Goal: Feedback & Contribution: Leave review/rating

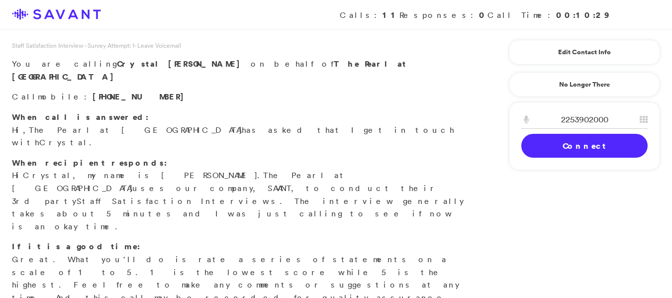
click at [537, 150] on link "Connect" at bounding box center [584, 146] width 126 height 24
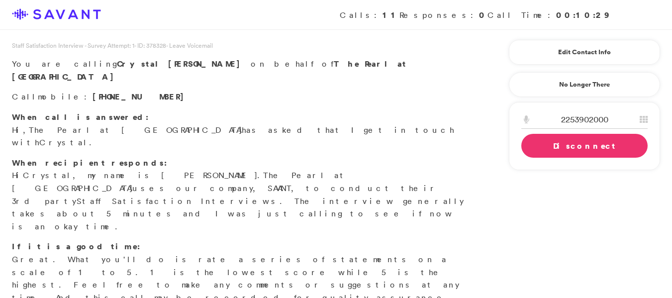
click at [537, 150] on link "Disconnect" at bounding box center [584, 146] width 126 height 24
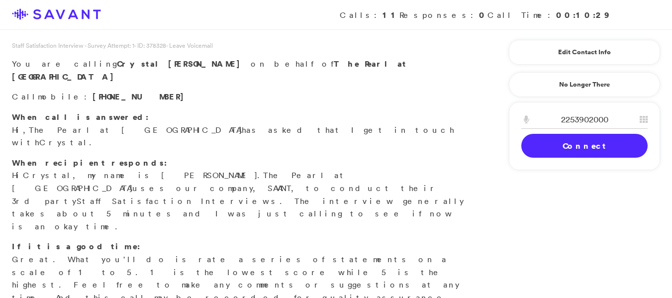
click at [541, 147] on link "Connect" at bounding box center [584, 146] width 126 height 24
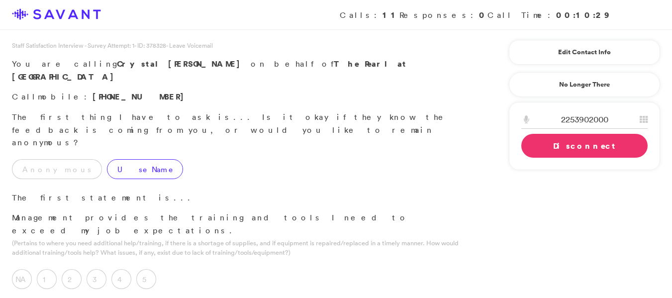
click at [107, 159] on label "Use Name" at bounding box center [145, 169] width 76 height 20
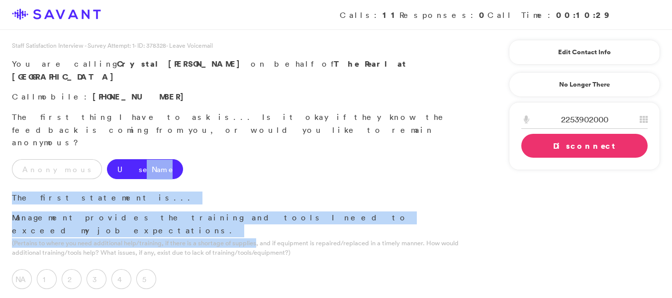
drag, startPoint x: 100, startPoint y: 121, endPoint x: 243, endPoint y: 197, distance: 161.1
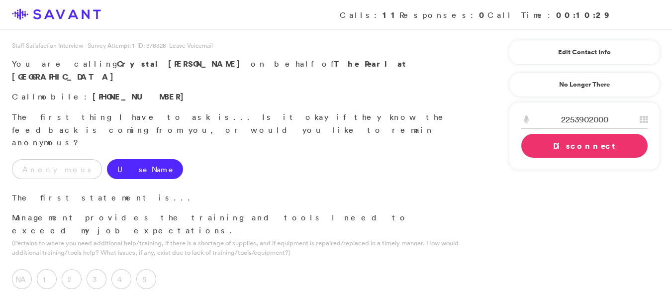
click at [151, 269] on label "5" at bounding box center [146, 279] width 20 height 20
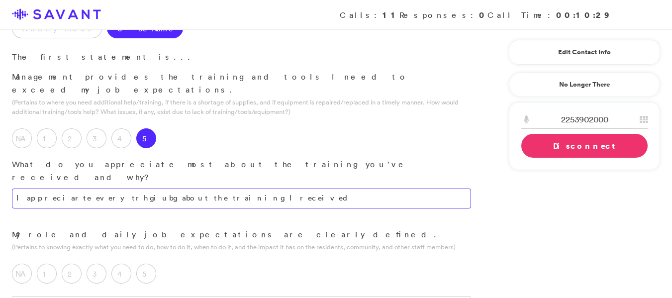
scroll to position [159, 0]
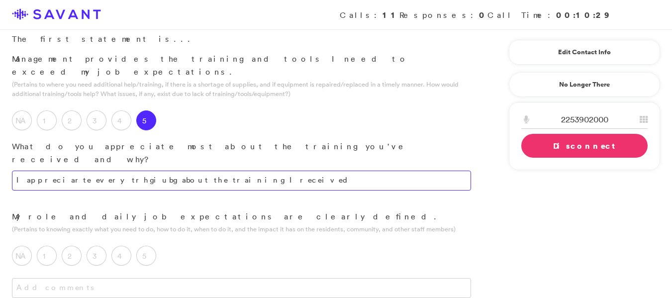
click at [219, 171] on textarea "I appreciarte everytrhgiubg about the training I received" at bounding box center [241, 181] width 459 height 20
type textarea "I appreciate all aspects of the training I have received."
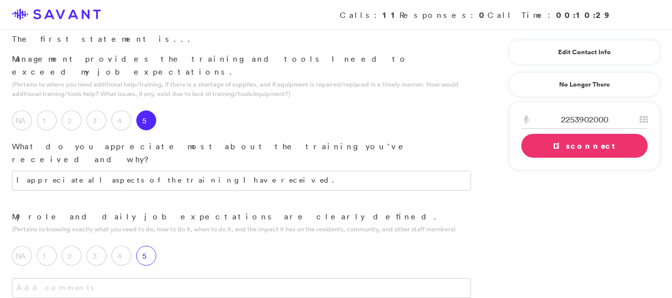
click at [145, 246] on label "5" at bounding box center [146, 256] width 20 height 20
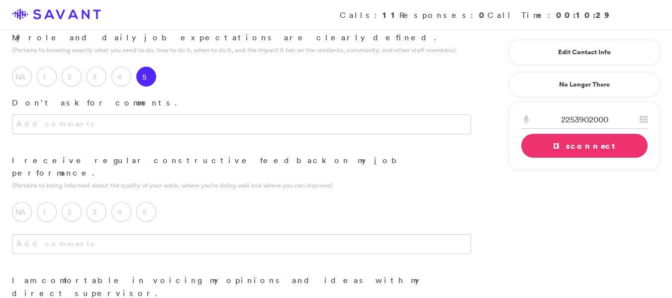
scroll to position [343, 0]
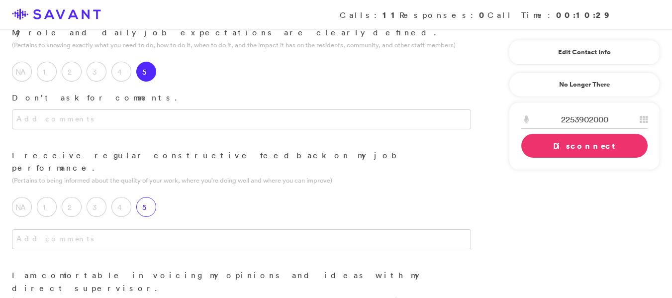
click at [146, 197] on label "5" at bounding box center [146, 207] width 20 height 20
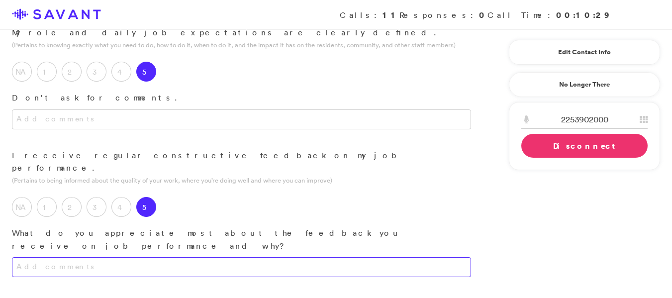
click at [86, 257] on textarea at bounding box center [241, 267] width 459 height 20
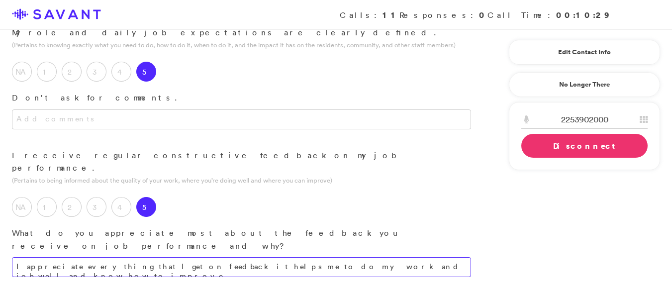
click at [418, 257] on textarea "I appreciate everything that I get on feedback it helps me to do my work and jo…" at bounding box center [241, 267] width 459 height 20
type textarea "I value the feedback I receive, as it assists me in performing my work effectiv…"
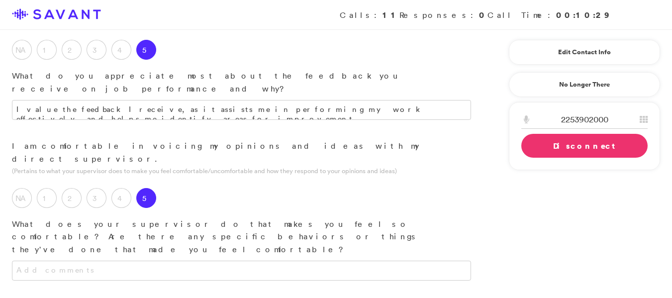
scroll to position [532, 0]
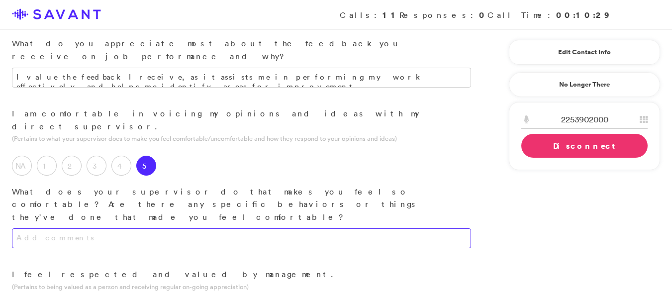
click at [216, 228] on textarea at bounding box center [241, 238] width 459 height 20
click at [224, 228] on textarea "They talk and ecurage me to do agood job on a daily basis." at bounding box center [241, 238] width 459 height 20
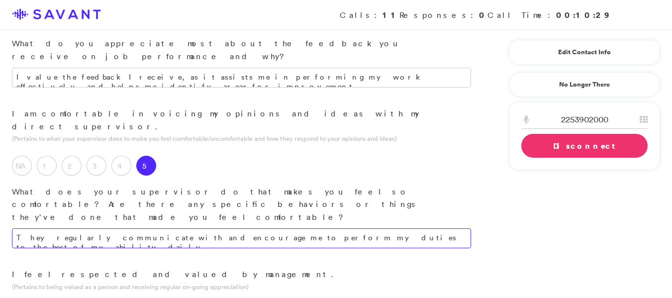
type textarea "They regularly communicate with and encourage me to perform my duties to the be…"
